Goal: Transaction & Acquisition: Purchase product/service

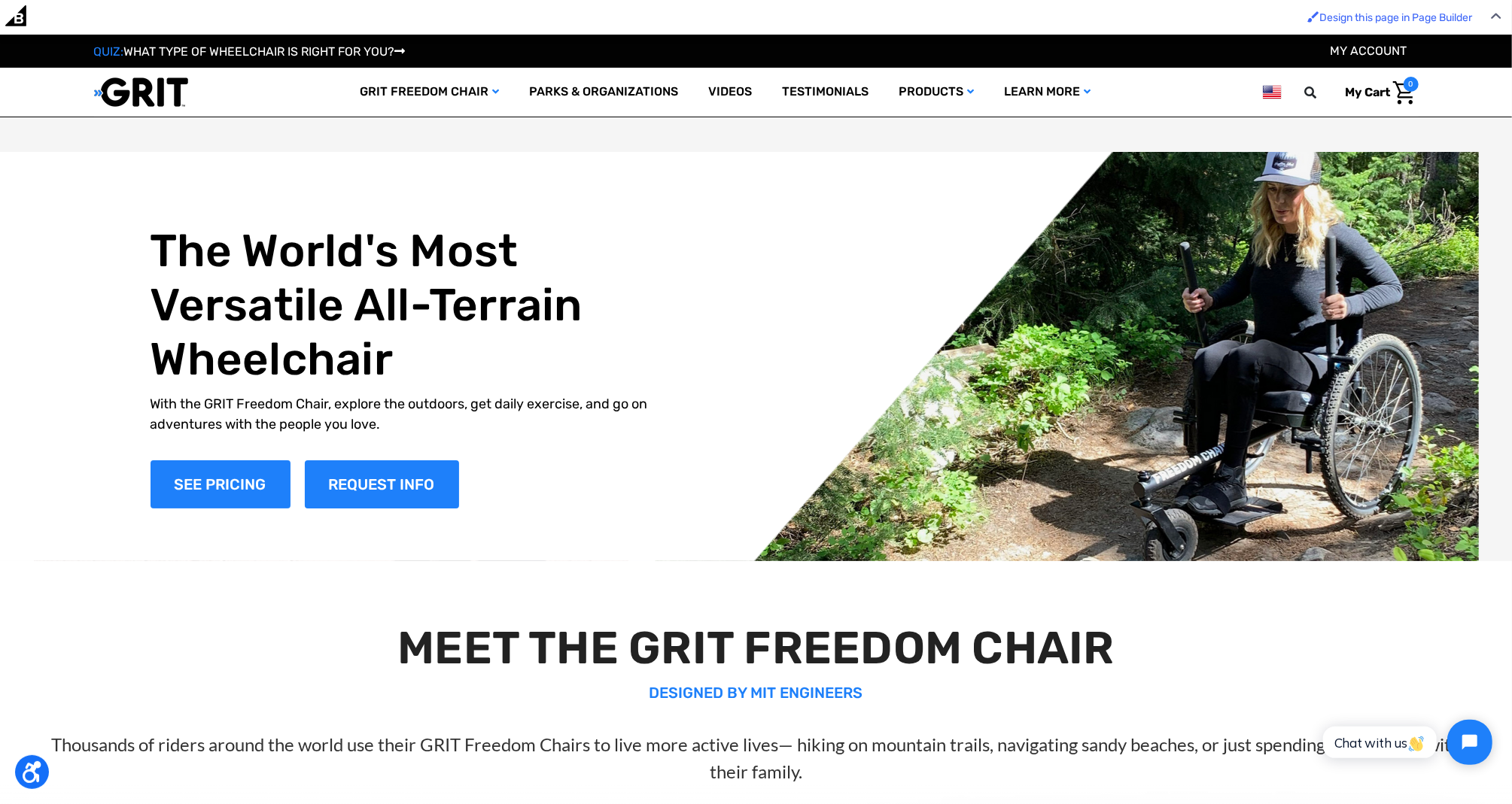
click at [1391, 51] on link "My Account" at bounding box center [1368, 51] width 77 height 14
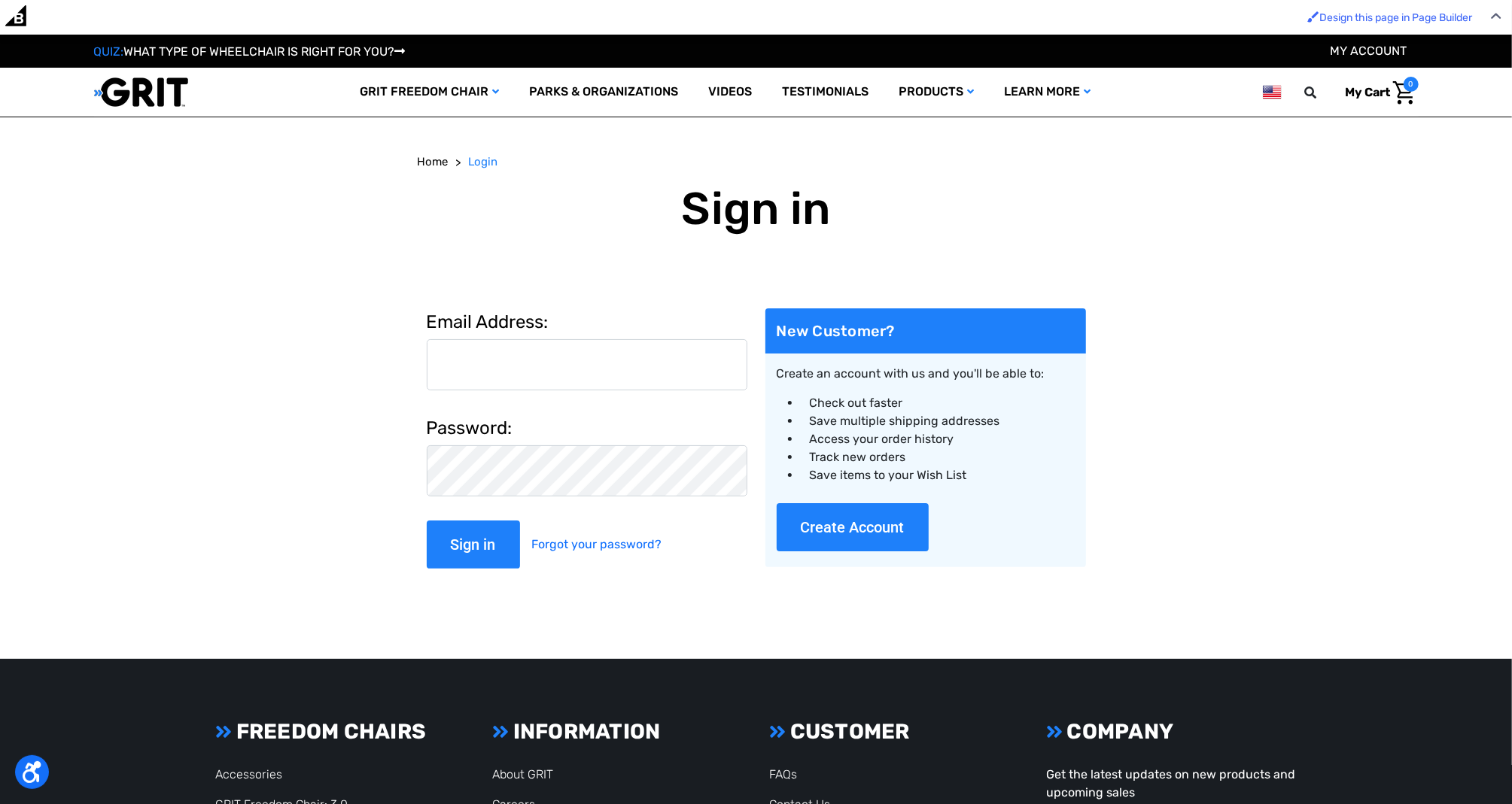
click at [524, 371] on input "Email Address:" at bounding box center [586, 365] width 320 height 51
type input "[PERSON_NAME][EMAIL_ADDRESS][DOMAIN_NAME]"
click at [427, 520] on input "Sign in" at bounding box center [473, 544] width 93 height 48
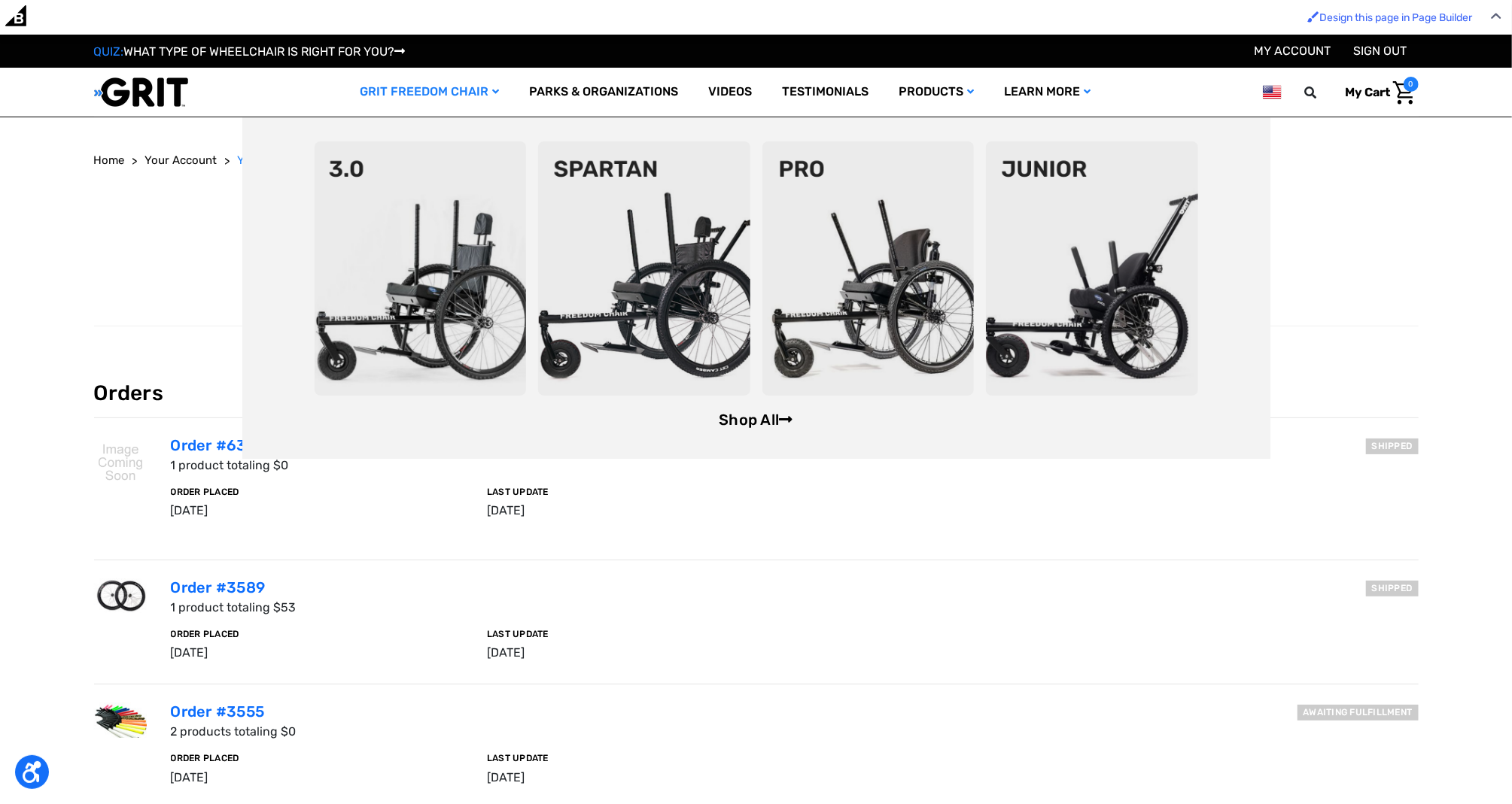
click at [742, 419] on link "Shop All" at bounding box center [755, 419] width 74 height 18
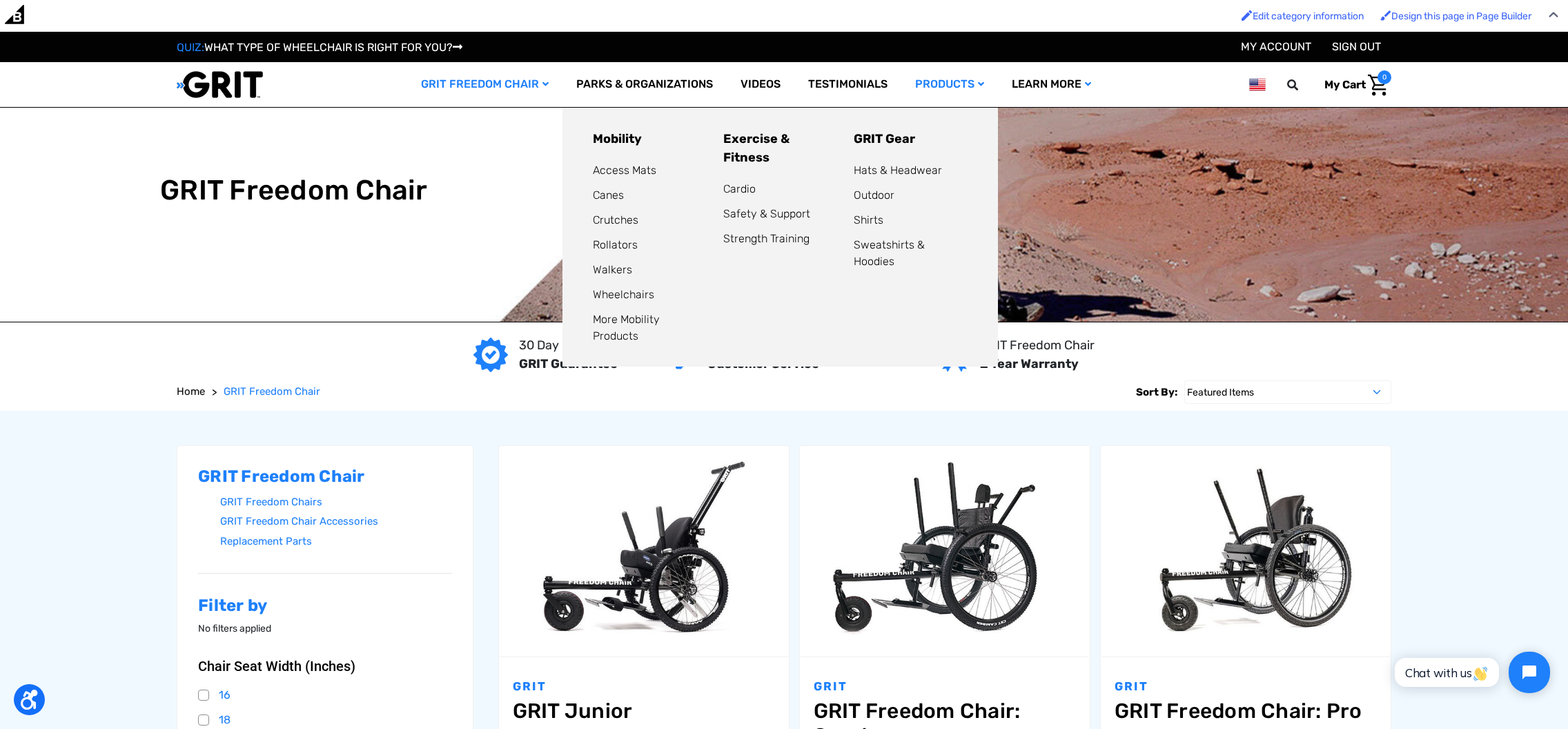
click at [947, 87] on link "Products" at bounding box center [949, 84] width 97 height 45
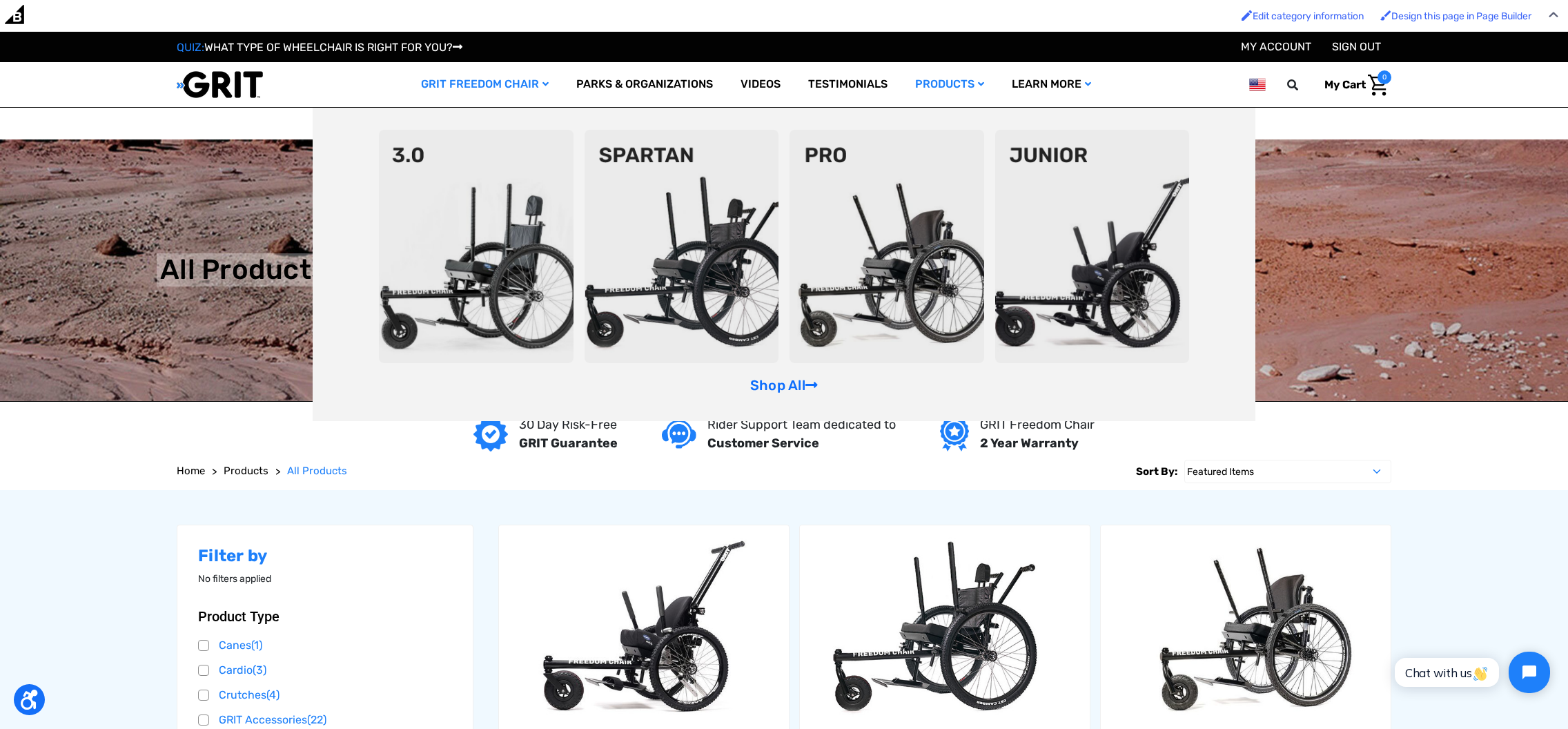
click at [484, 81] on link "GRIT Freedom Chair" at bounding box center [485, 84] width 155 height 45
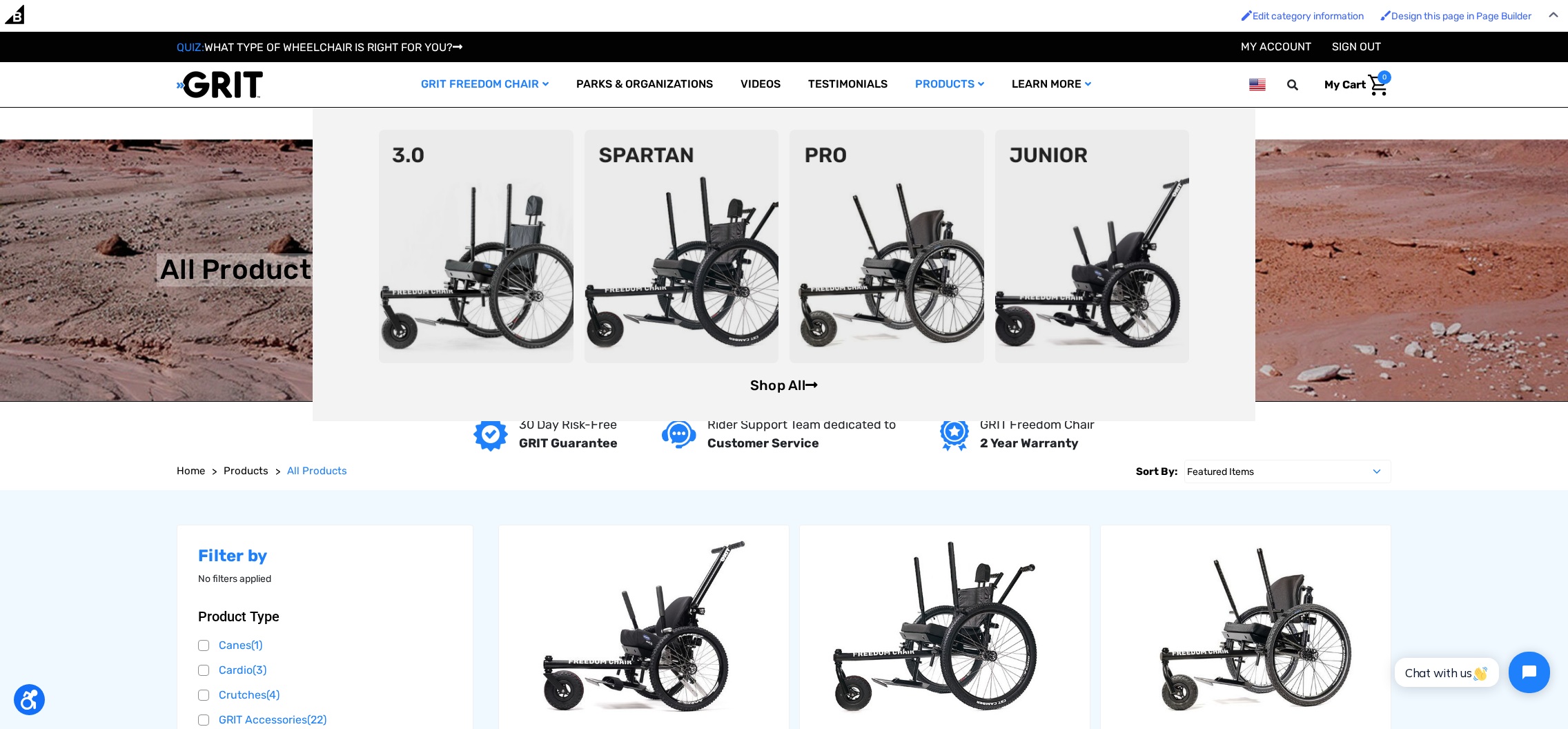
click at [793, 390] on link "Shop All" at bounding box center [783, 385] width 68 height 16
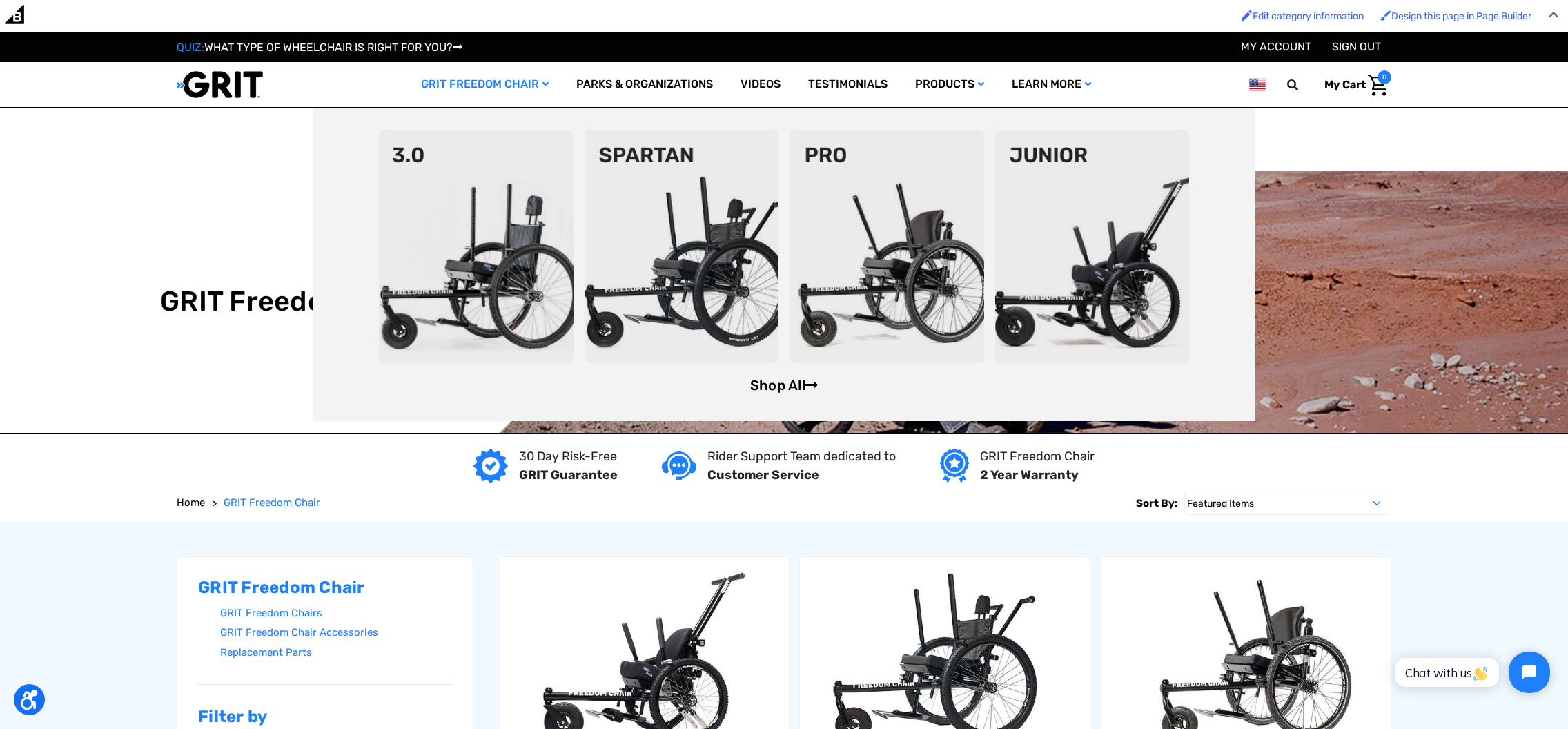
click at [815, 386] on icon at bounding box center [811, 385] width 12 height 14
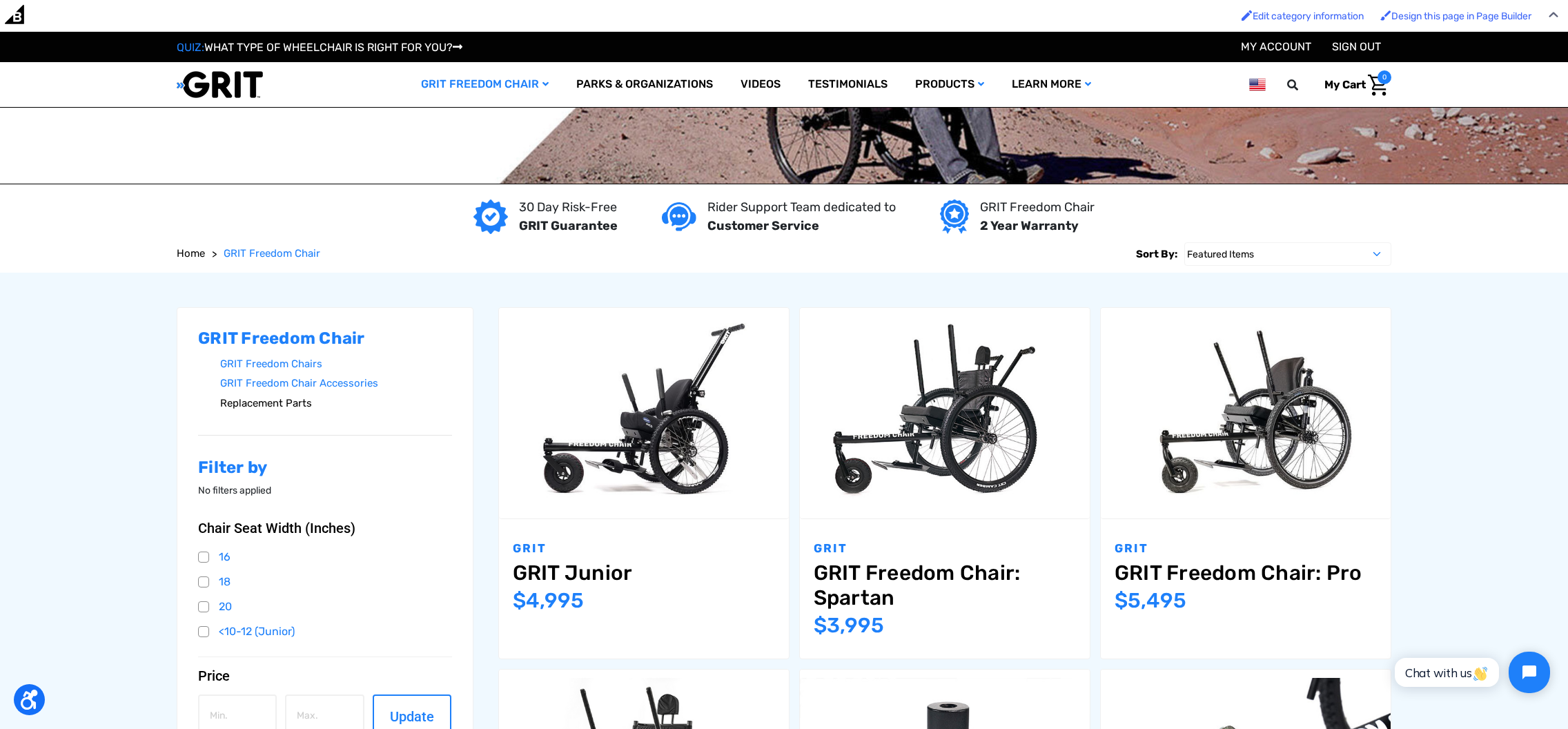
click at [280, 404] on link "Replacement Parts" at bounding box center [336, 404] width 232 height 20
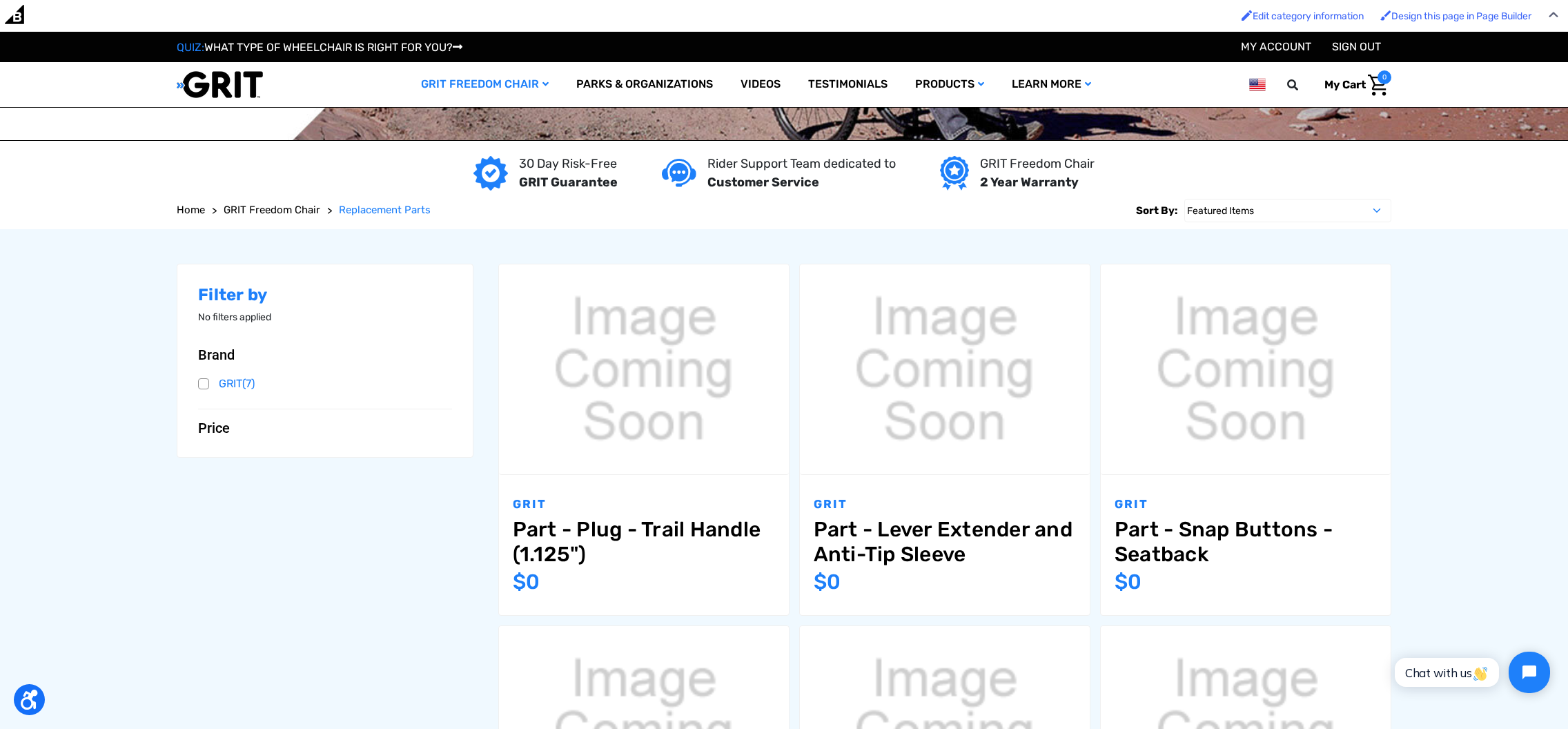
scroll to position [107, 0]
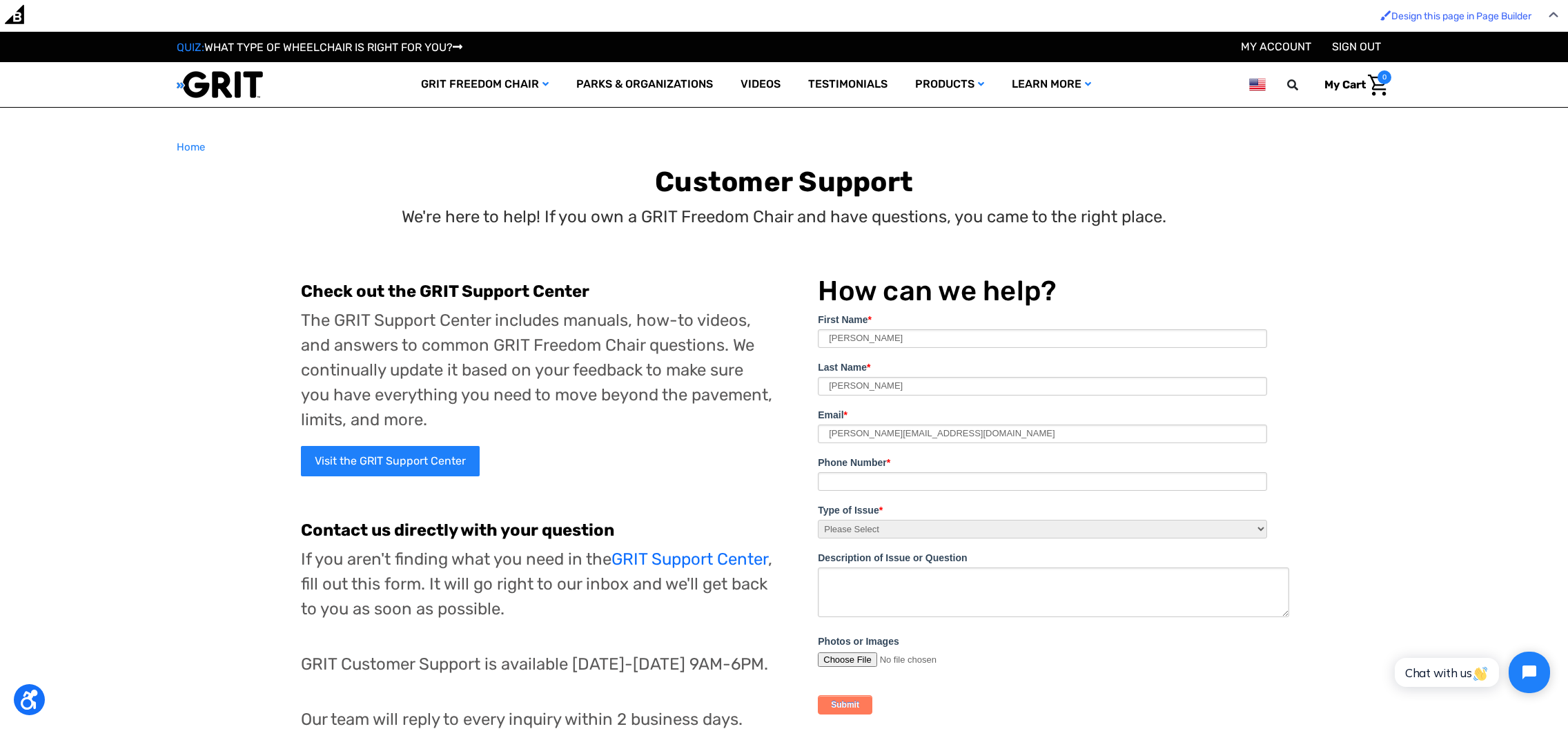
click at [596, 378] on p "The GRIT Support Center includes manuals, how-to videos, and answers to common …" at bounding box center [537, 369] width 473 height 124
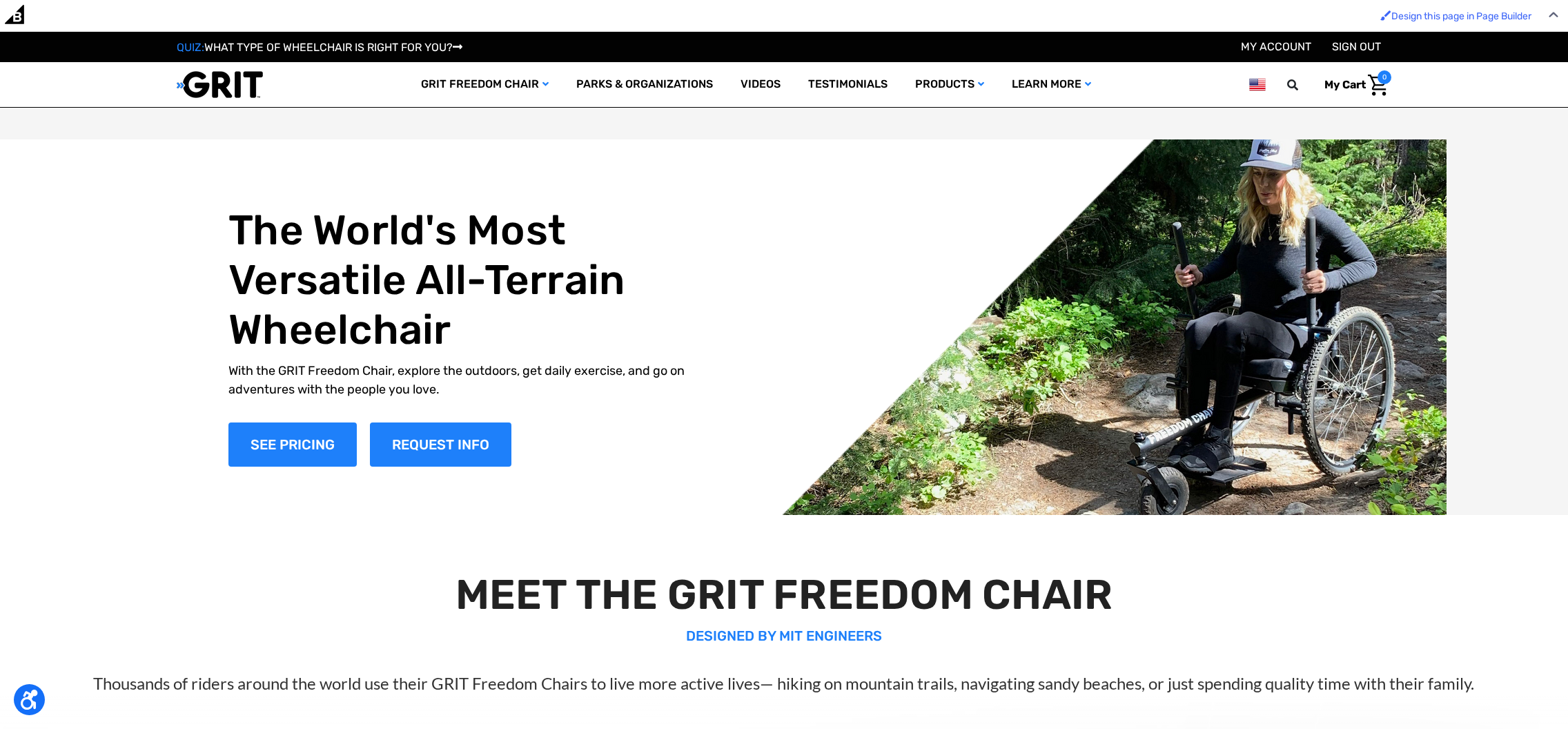
click at [1365, 47] on link "SIGN OUT" at bounding box center [1357, 46] width 49 height 13
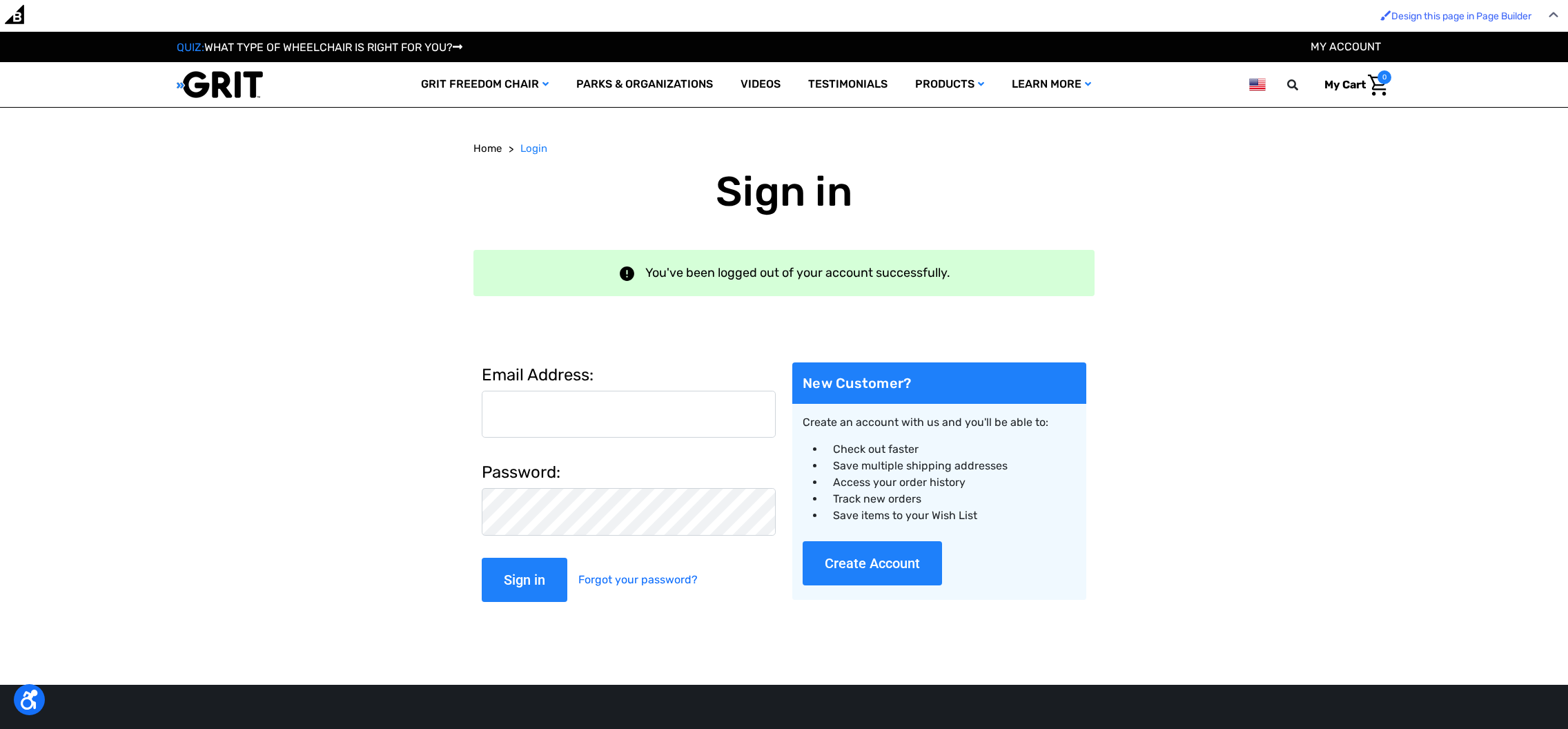
click at [1509, 253] on main "Home Login Sign in You've been logged out of your account successfully. Email A…" at bounding box center [784, 379] width 1568 height 478
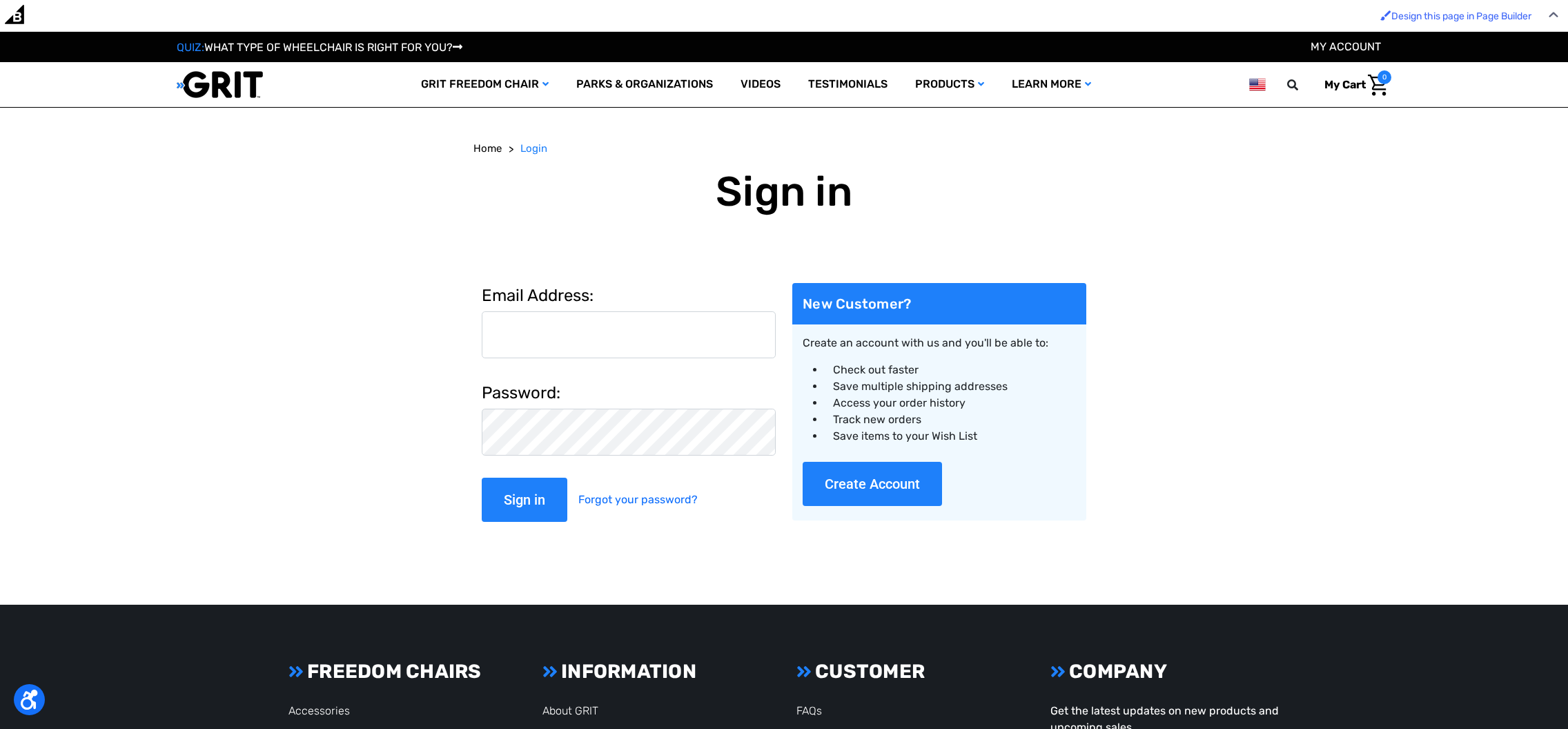
click at [231, 88] on img at bounding box center [220, 85] width 86 height 28
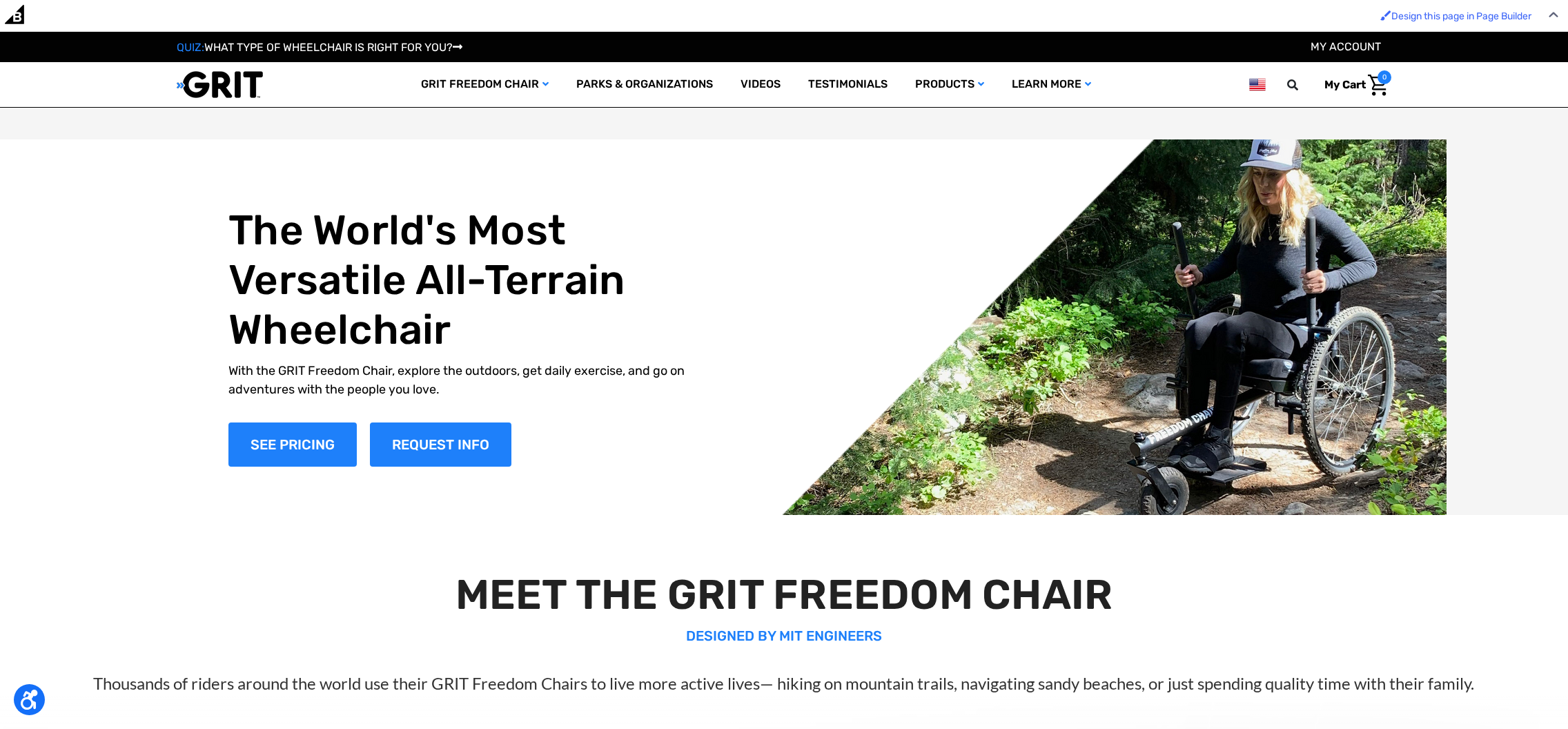
click at [1332, 46] on link "My Account" at bounding box center [1345, 46] width 71 height 13
click at [1320, 42] on link "My Account" at bounding box center [1345, 46] width 71 height 13
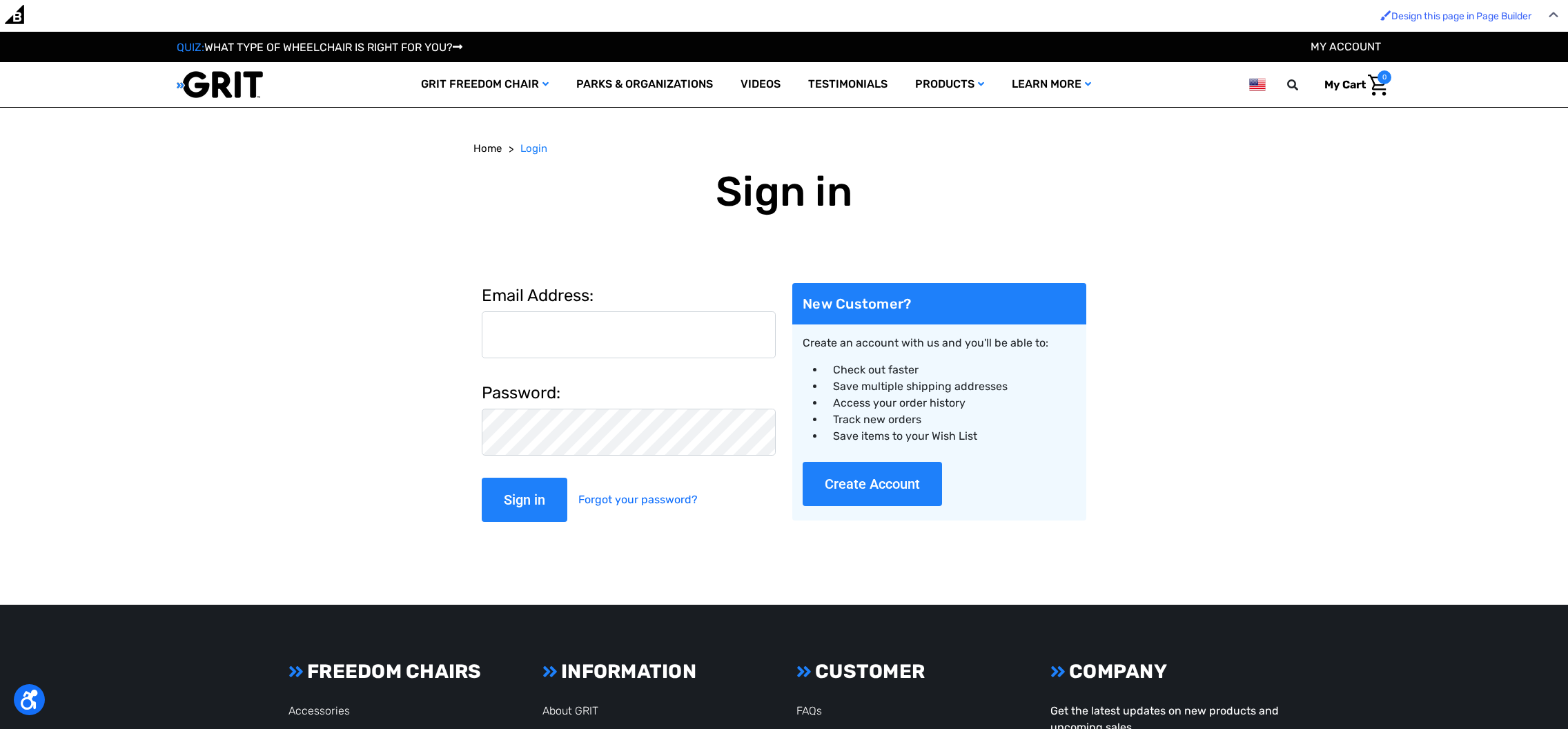
click at [559, 333] on input "Email Address:" at bounding box center [628, 335] width 294 height 47
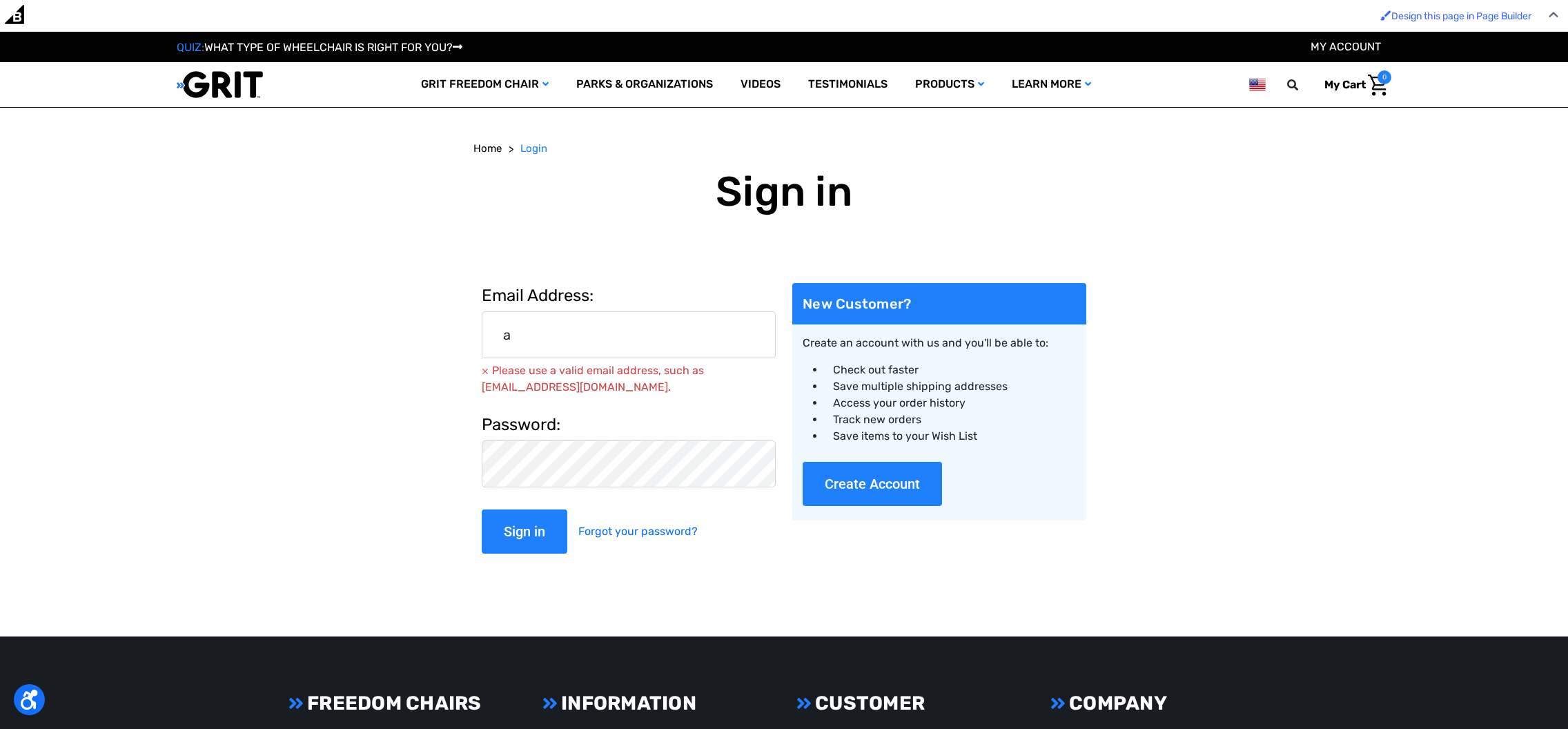
type input "[PERSON_NAME][EMAIL_ADDRESS][DOMAIN_NAME]"
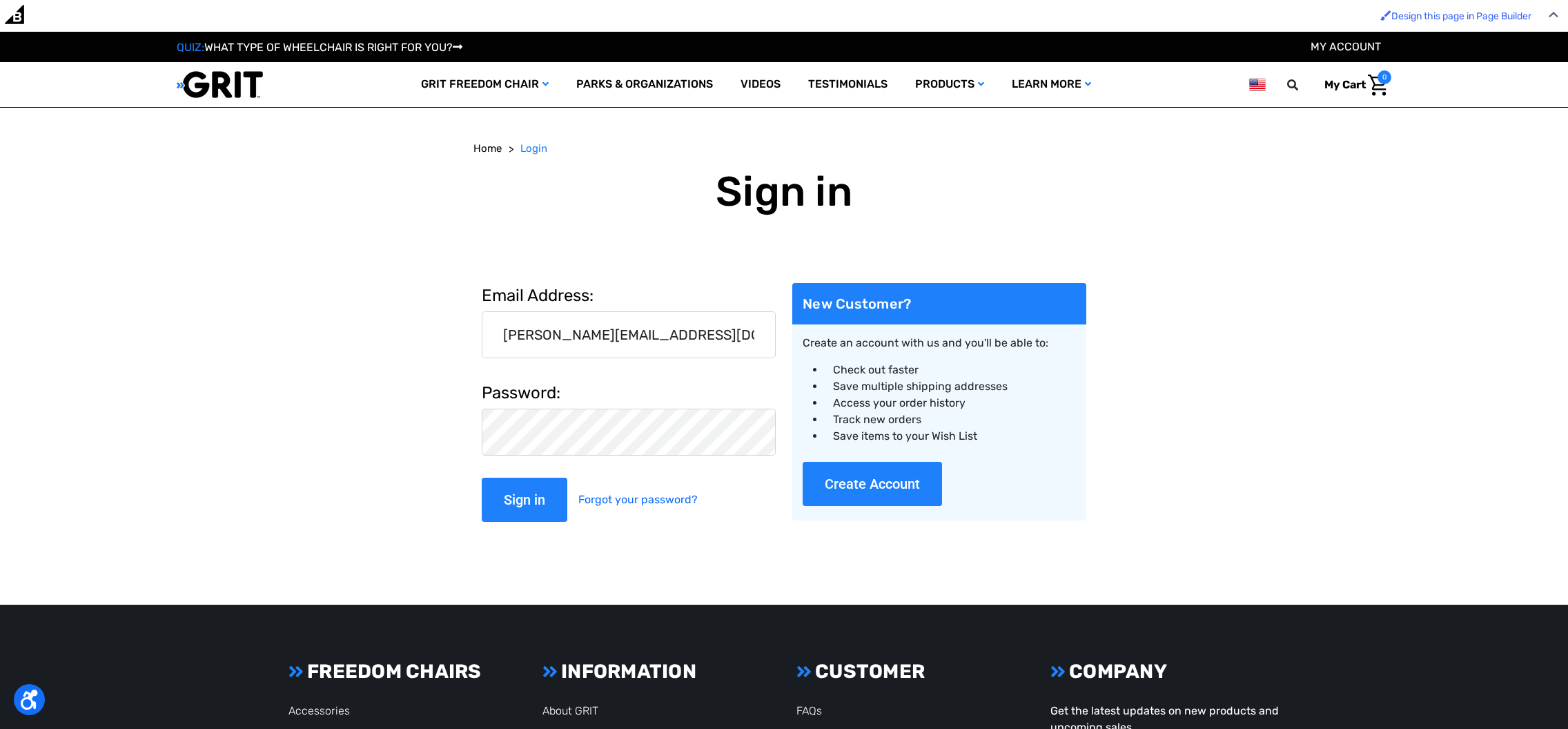
click at [481, 478] on input "Sign in" at bounding box center [524, 500] width 85 height 44
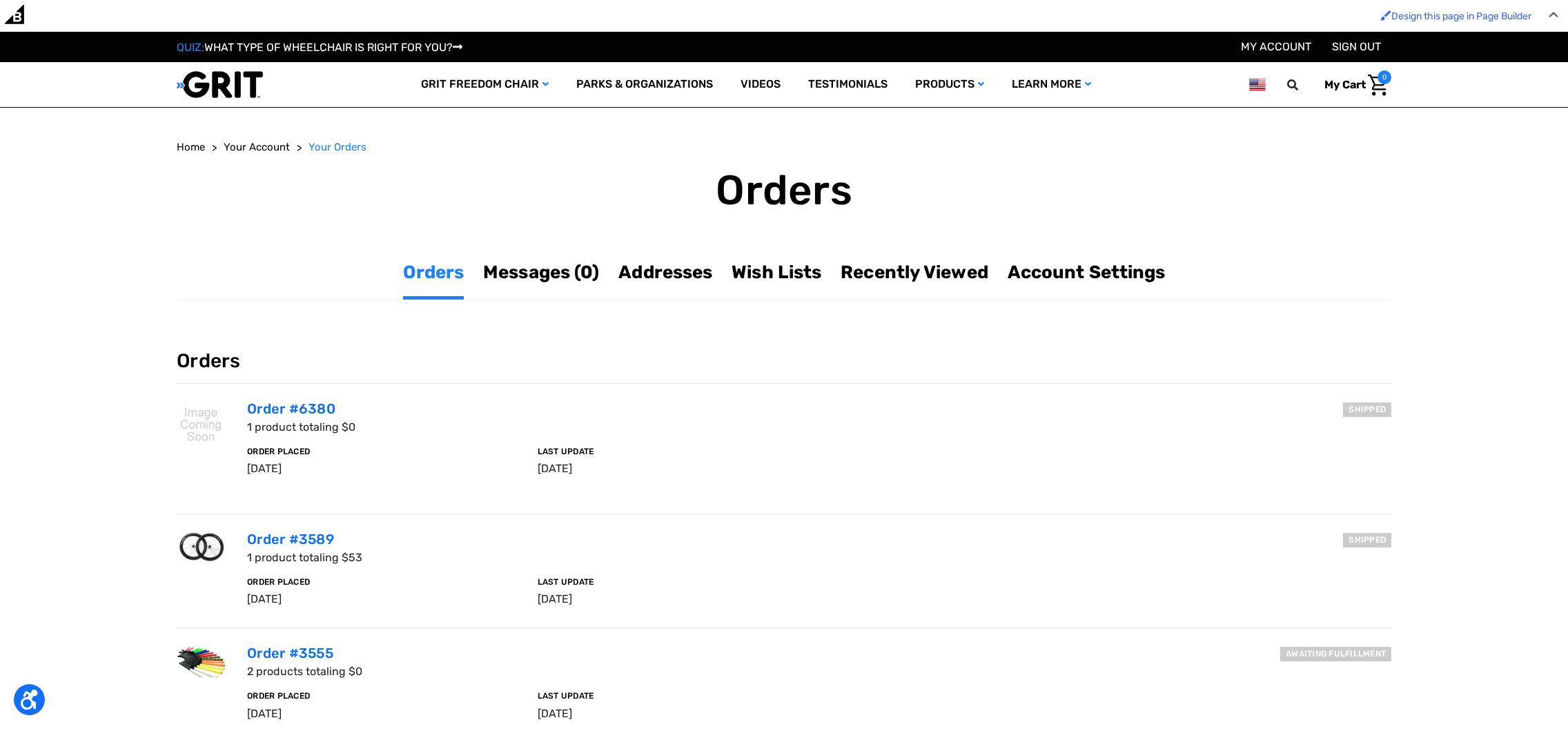
scroll to position [3, 0]
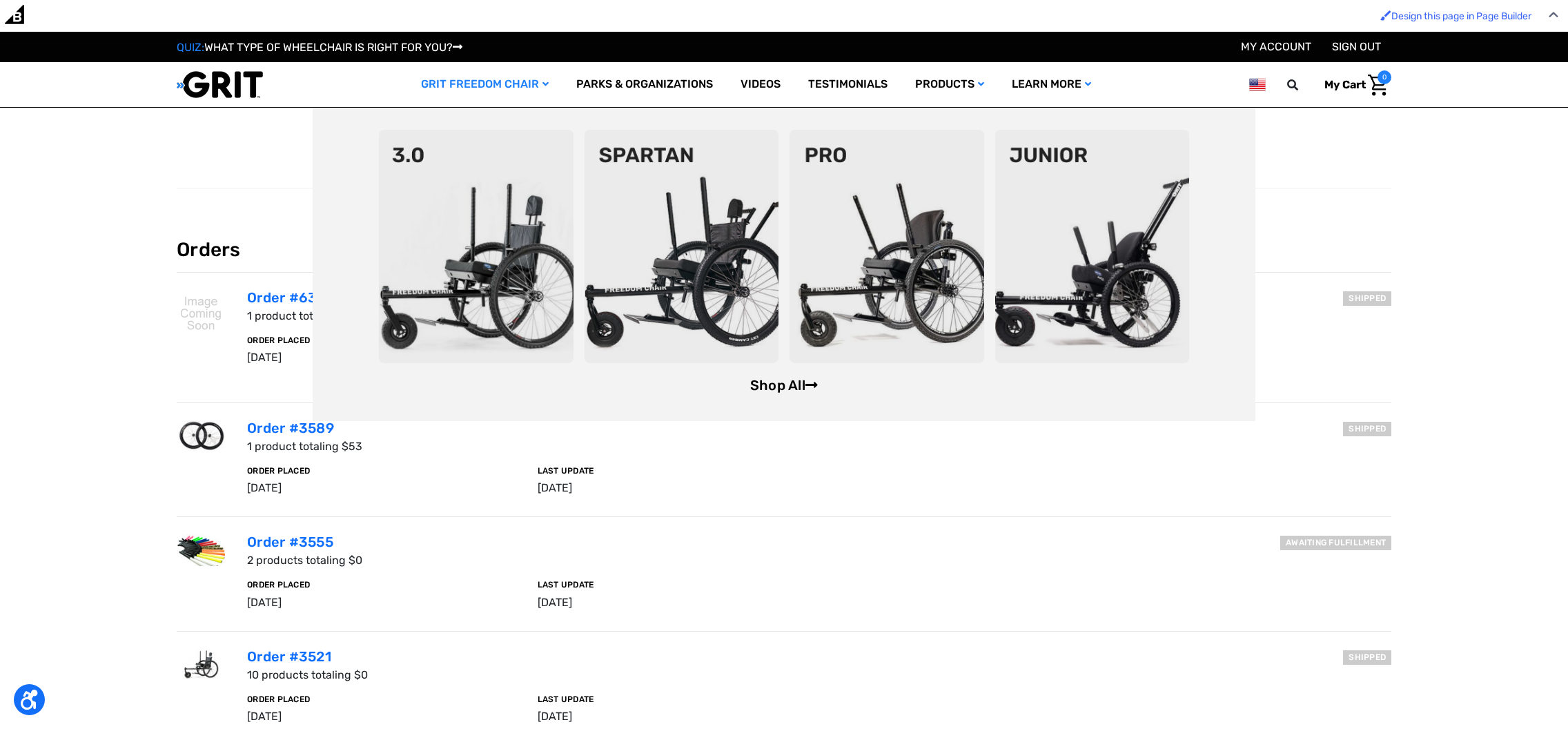
click at [758, 385] on link "Shop All" at bounding box center [783, 385] width 68 height 16
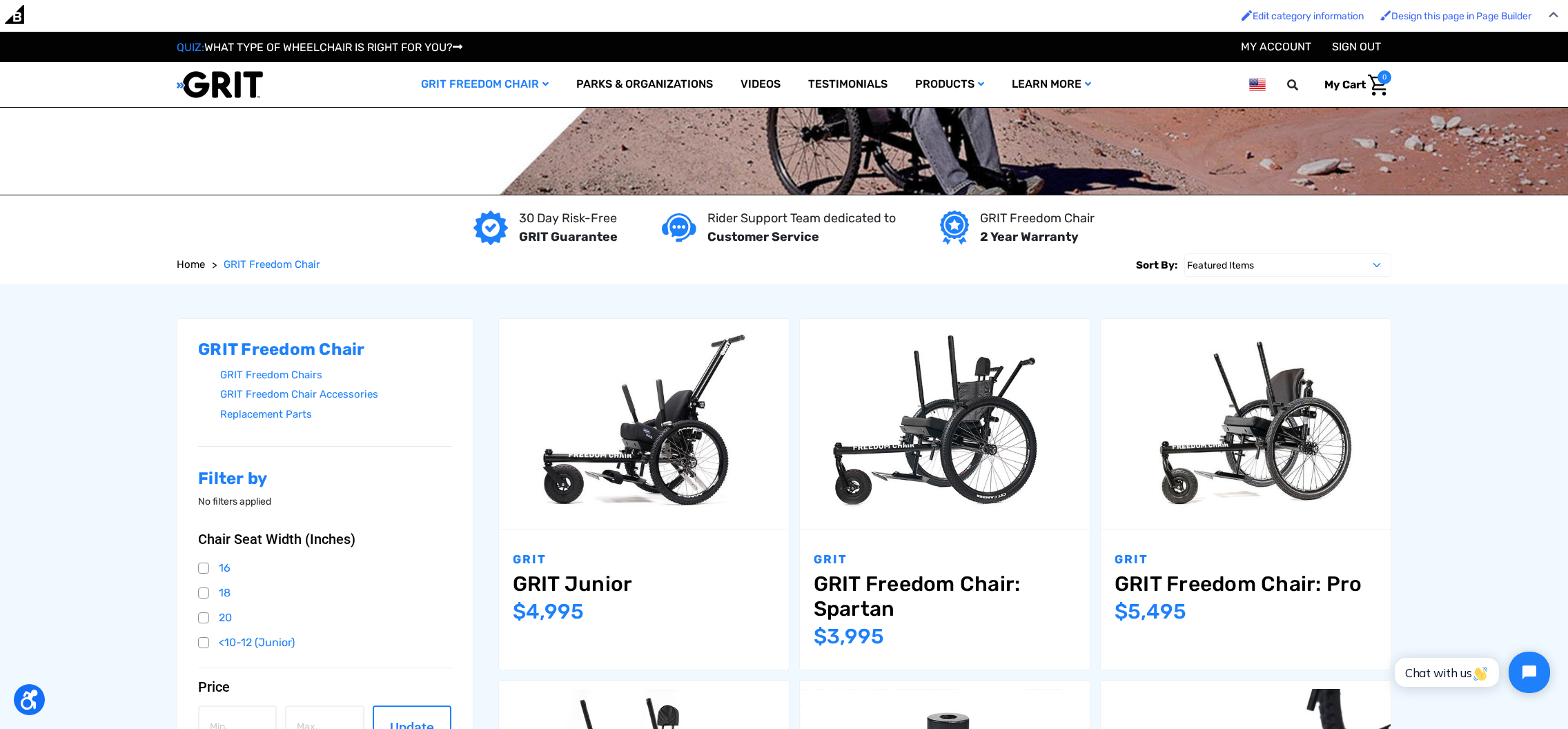
scroll to position [135, 0]
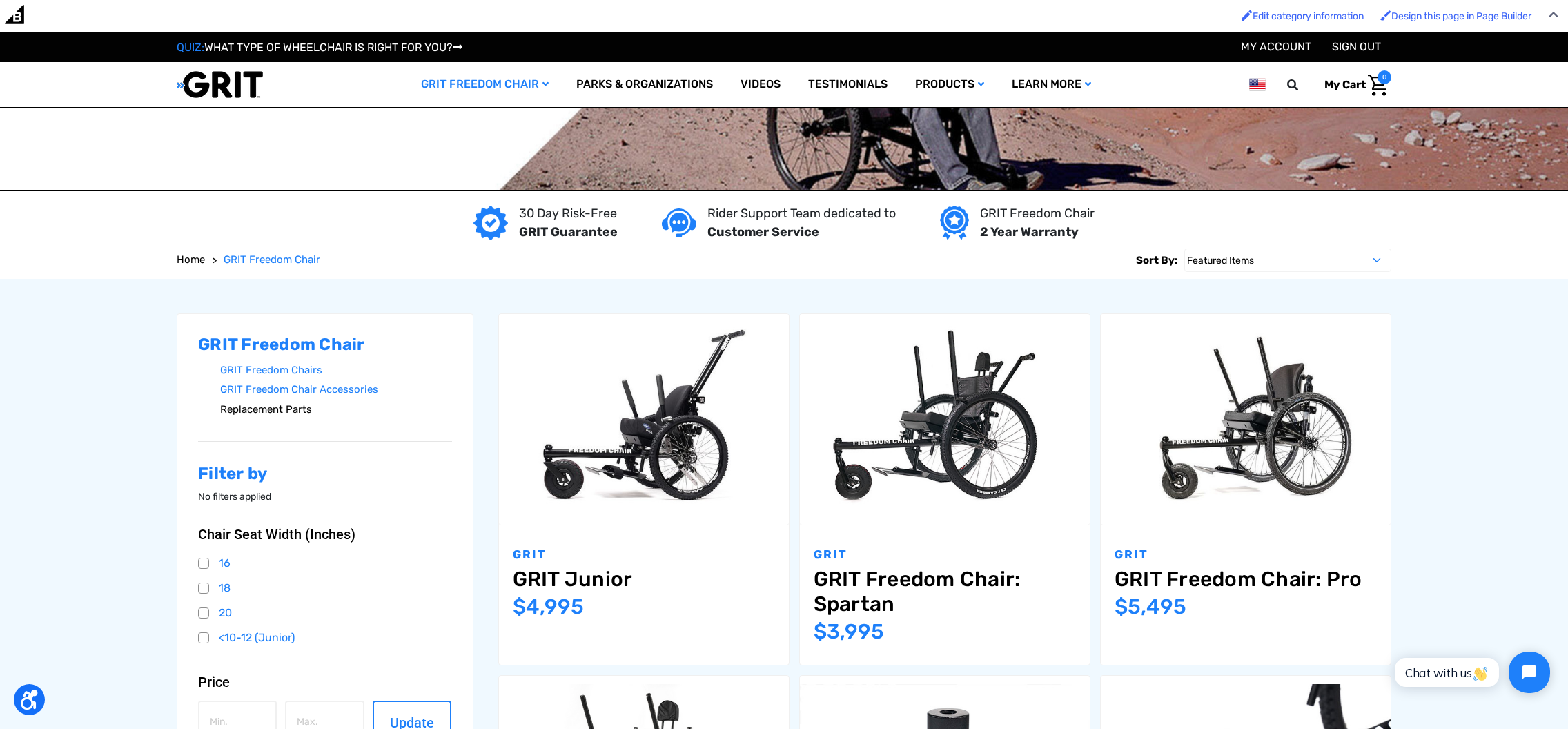
click at [300, 413] on link "Replacement Parts" at bounding box center [336, 409] width 232 height 20
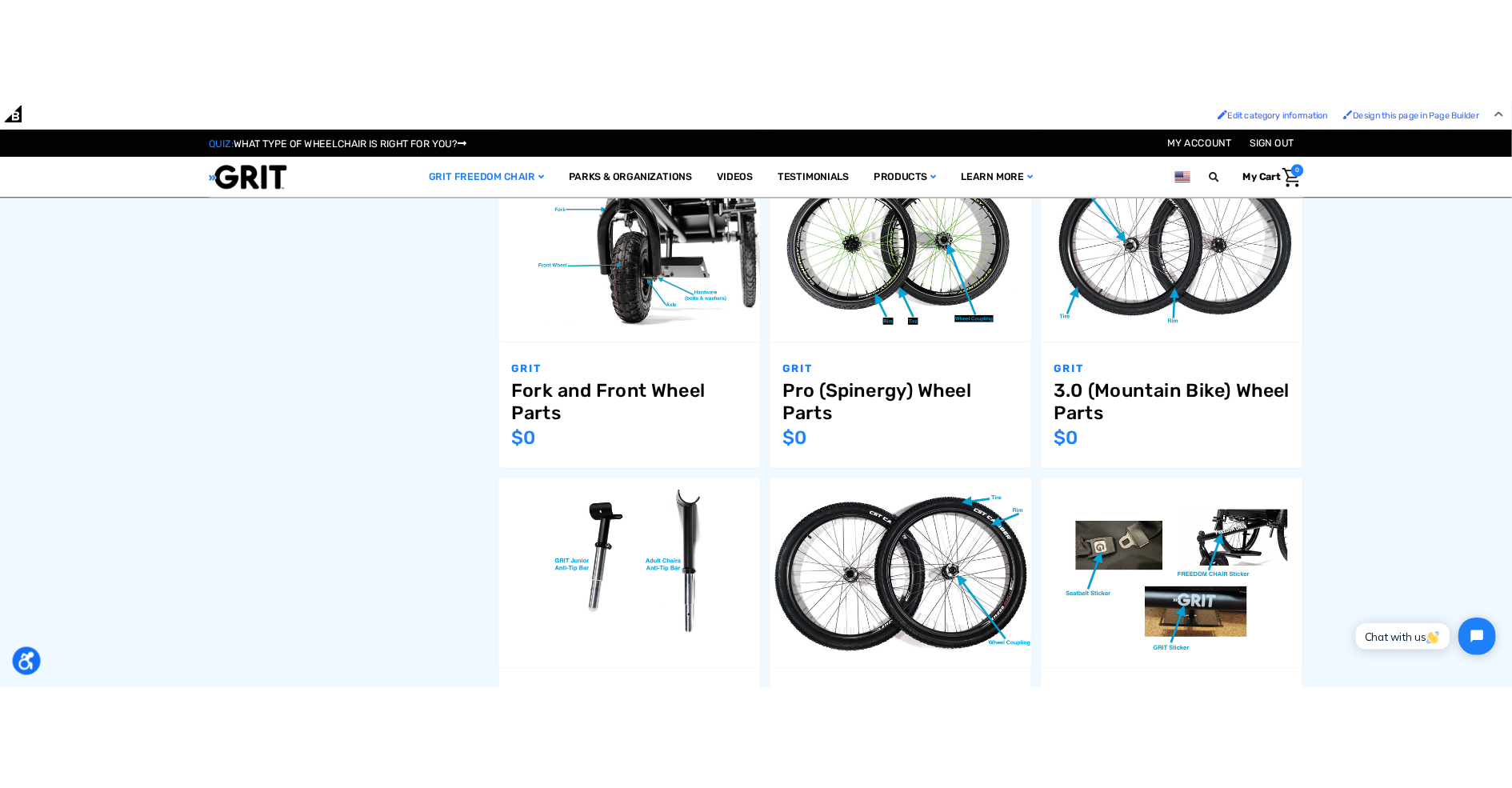
scroll to position [1176, 0]
